Goal: Task Accomplishment & Management: Use online tool/utility

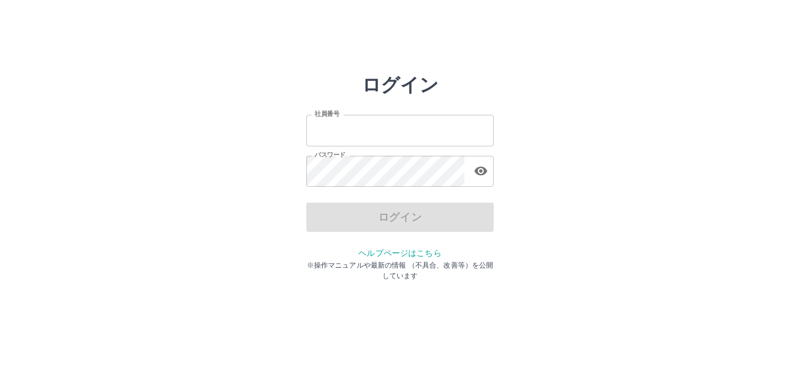
type input "*******"
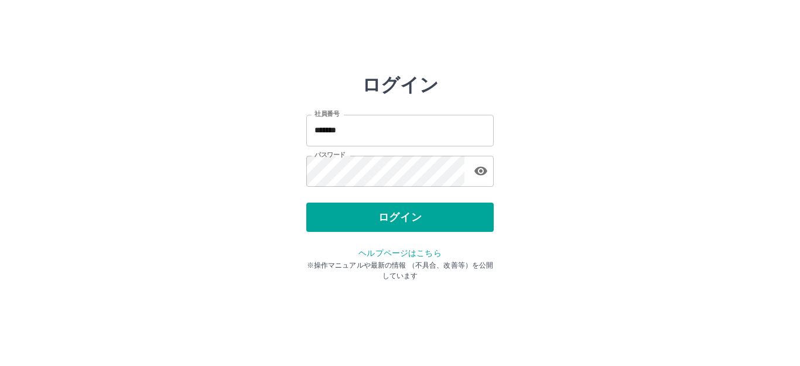
click at [383, 218] on div "ログイン" at bounding box center [399, 217] width 187 height 29
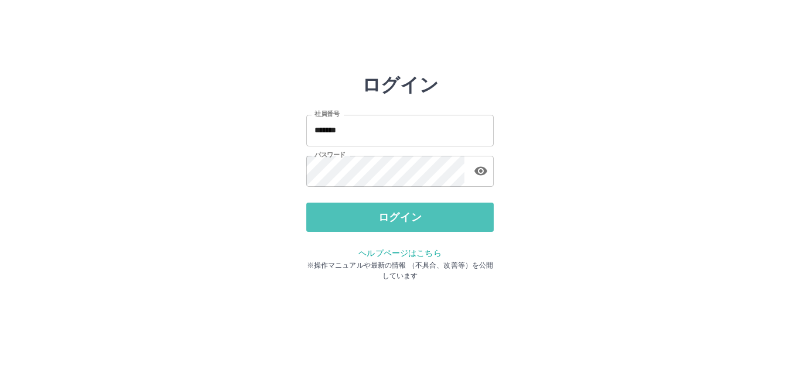
click at [383, 218] on button "ログイン" at bounding box center [399, 217] width 187 height 29
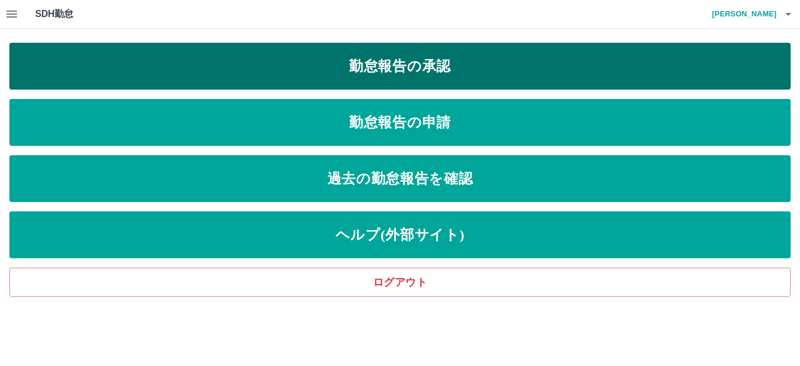
click at [393, 60] on link "勤怠報告の承認" at bounding box center [399, 66] width 781 height 47
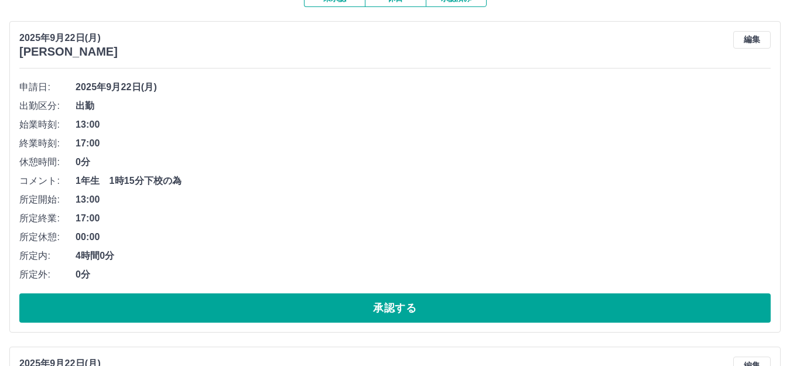
scroll to position [176, 0]
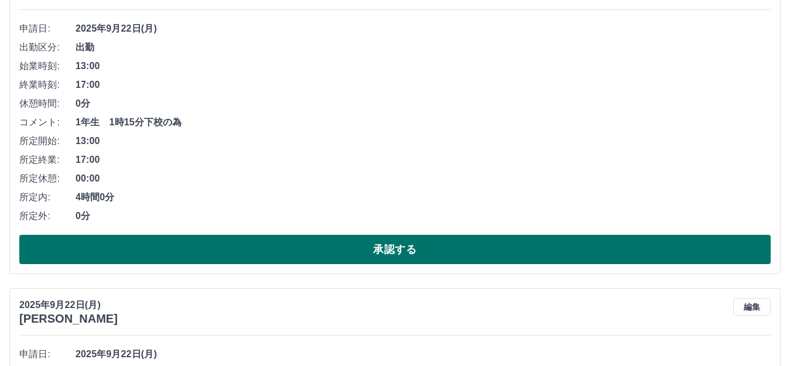
click at [128, 248] on button "承認する" at bounding box center [394, 249] width 751 height 29
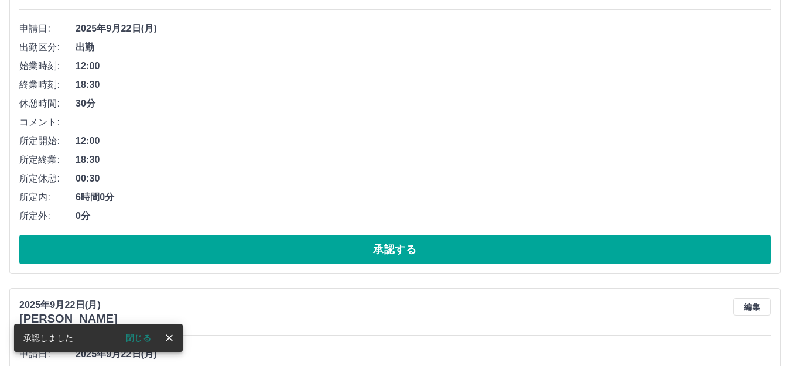
scroll to position [0, 0]
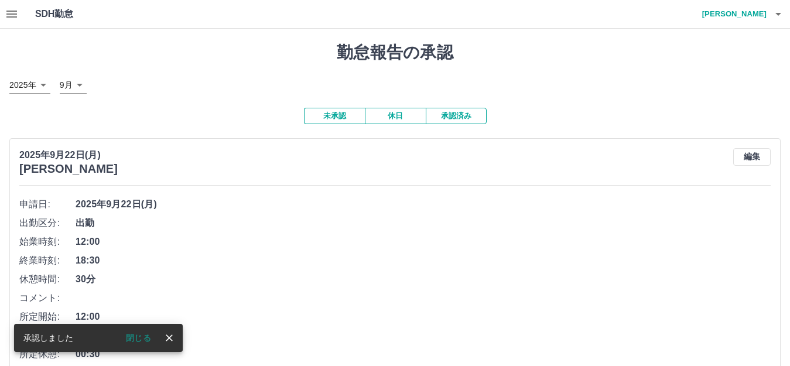
click at [139, 335] on button "閉じる" at bounding box center [138, 338] width 44 height 18
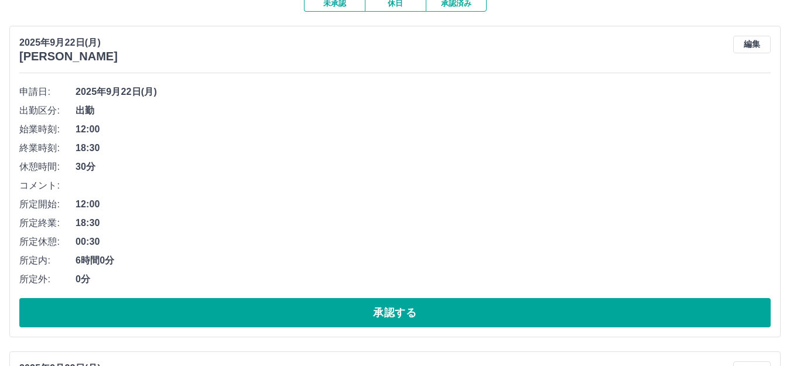
scroll to position [117, 0]
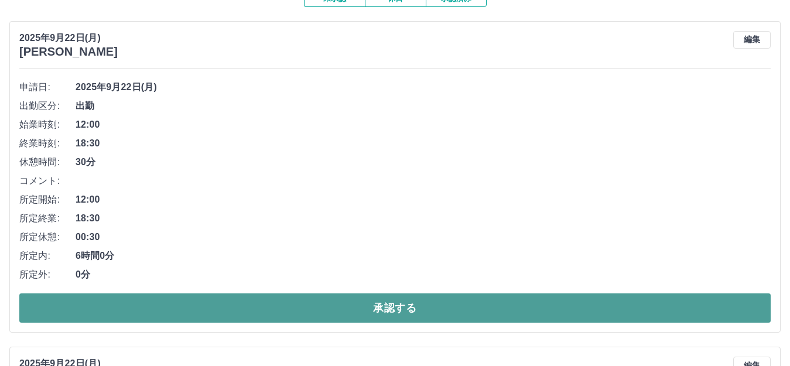
click at [124, 302] on button "承認する" at bounding box center [394, 307] width 751 height 29
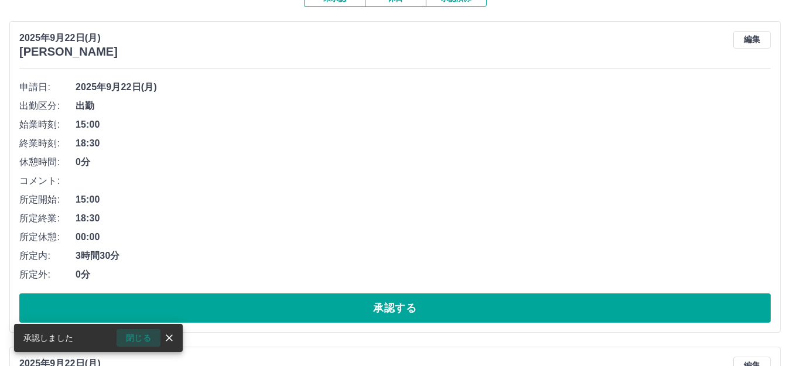
click at [136, 338] on button "閉じる" at bounding box center [138, 338] width 44 height 18
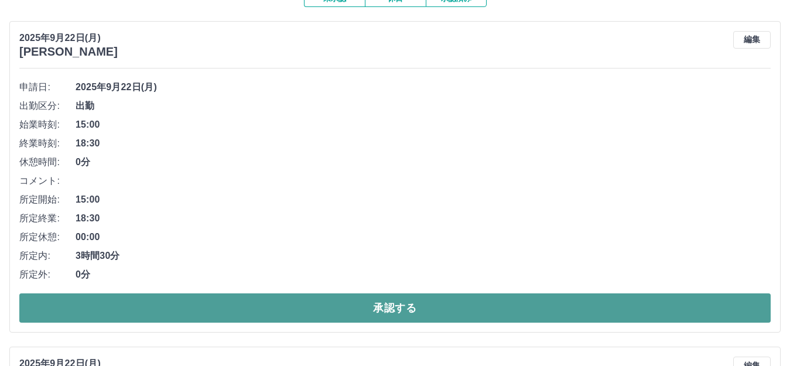
click at [120, 308] on button "承認する" at bounding box center [394, 307] width 751 height 29
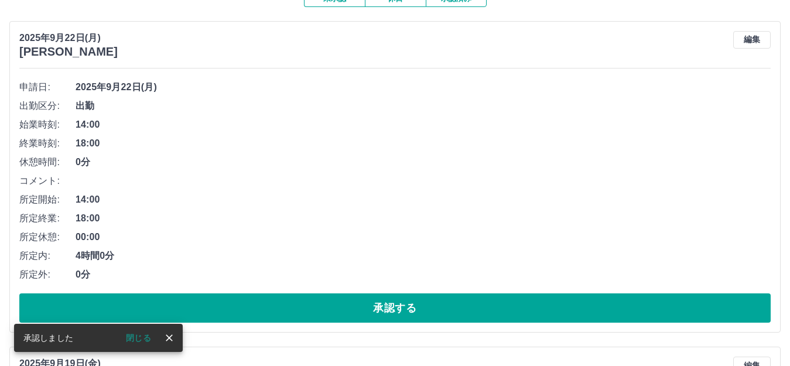
click at [134, 339] on button "閉じる" at bounding box center [138, 338] width 44 height 18
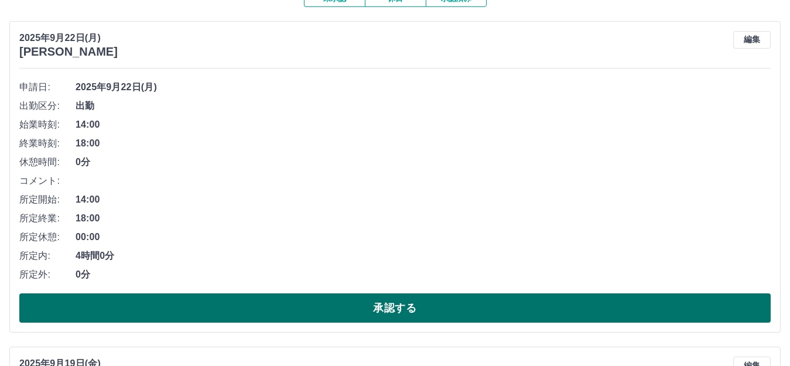
click at [102, 304] on button "承認する" at bounding box center [394, 307] width 751 height 29
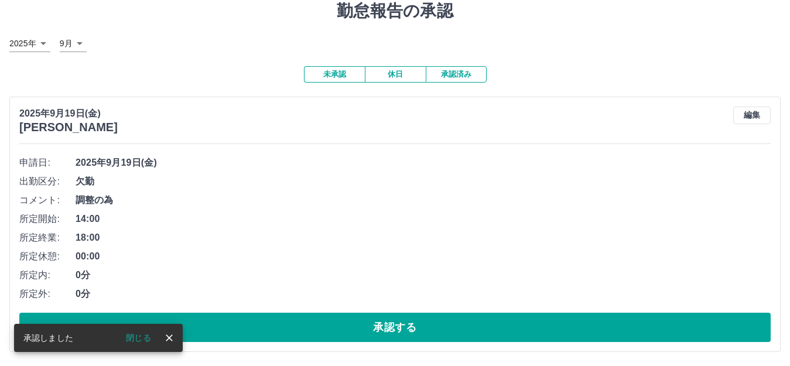
scroll to position [43, 0]
click at [137, 338] on button "閉じる" at bounding box center [138, 338] width 44 height 18
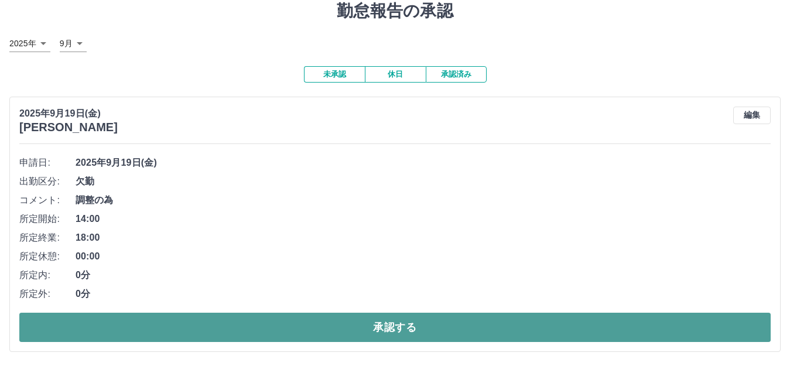
click at [118, 330] on button "承認する" at bounding box center [394, 327] width 751 height 29
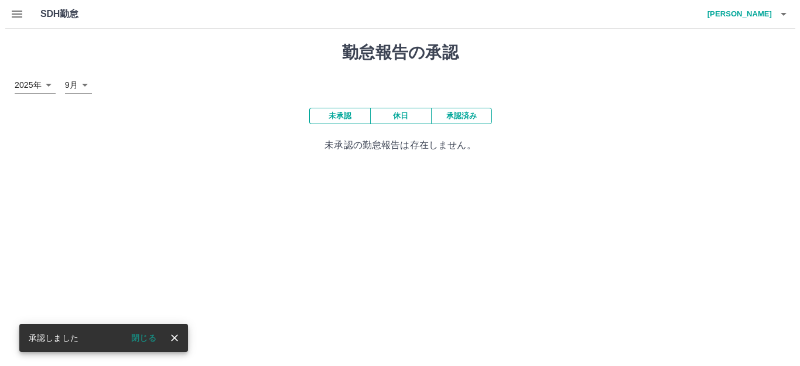
scroll to position [0, 0]
click at [136, 338] on button "閉じる" at bounding box center [138, 338] width 44 height 18
